Goal: Task Accomplishment & Management: Use online tool/utility

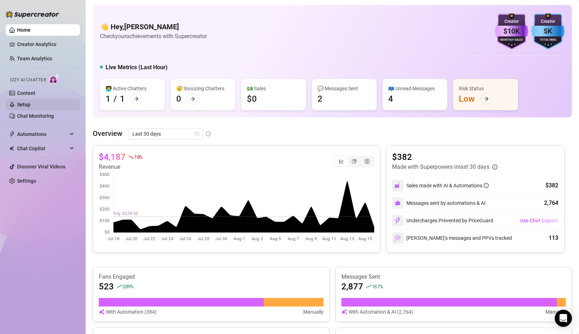
click at [29, 106] on link "Setup" at bounding box center [23, 105] width 13 height 6
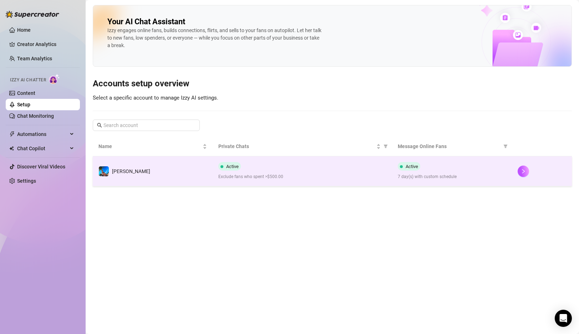
click at [187, 166] on td "[PERSON_NAME]" at bounding box center [153, 171] width 120 height 30
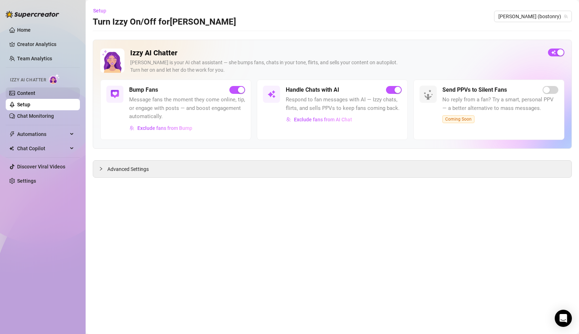
click at [27, 94] on link "Content" at bounding box center [26, 93] width 18 height 6
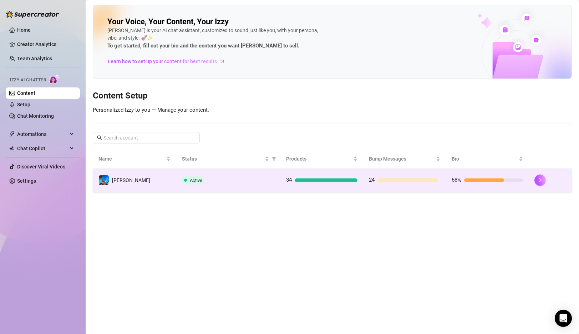
click at [137, 178] on td "[PERSON_NAME]" at bounding box center [134, 180] width 83 height 23
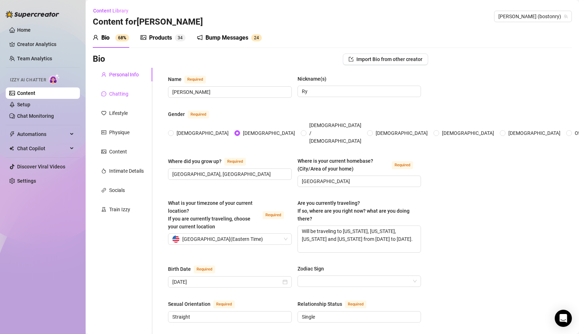
click at [119, 94] on div "Chatting" at bounding box center [118, 94] width 19 height 8
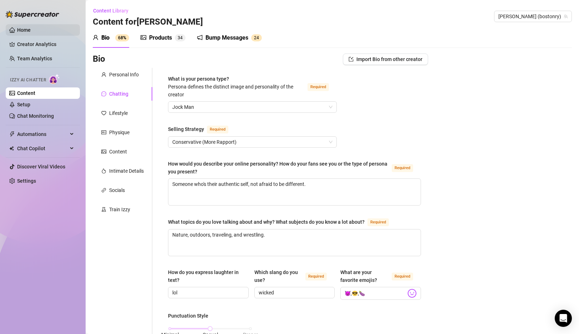
click at [31, 27] on link "Home" at bounding box center [24, 30] width 14 height 6
